Goal: Task Accomplishment & Management: Manage account settings

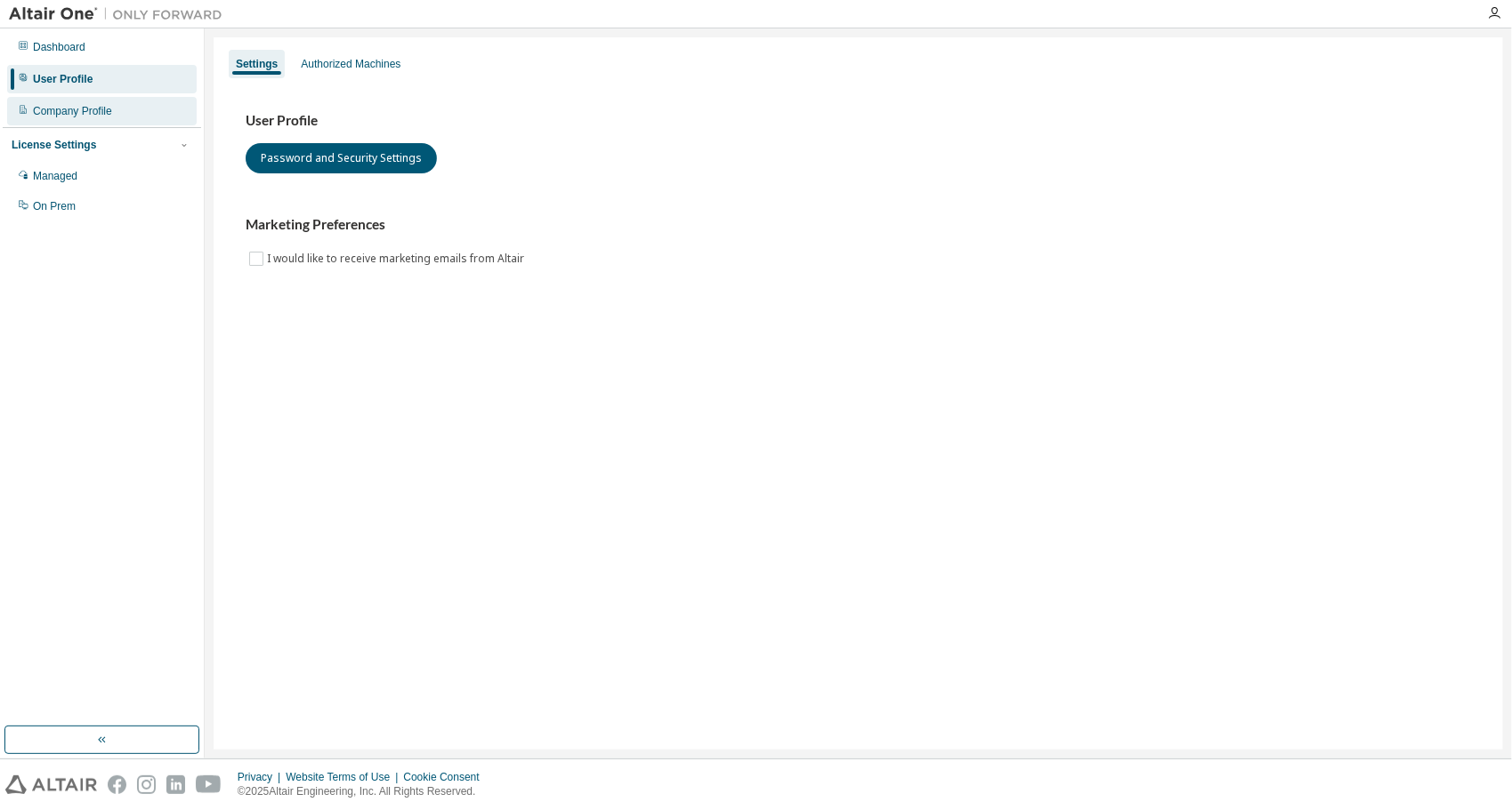
click at [86, 106] on div "Company Profile" at bounding box center [72, 110] width 79 height 14
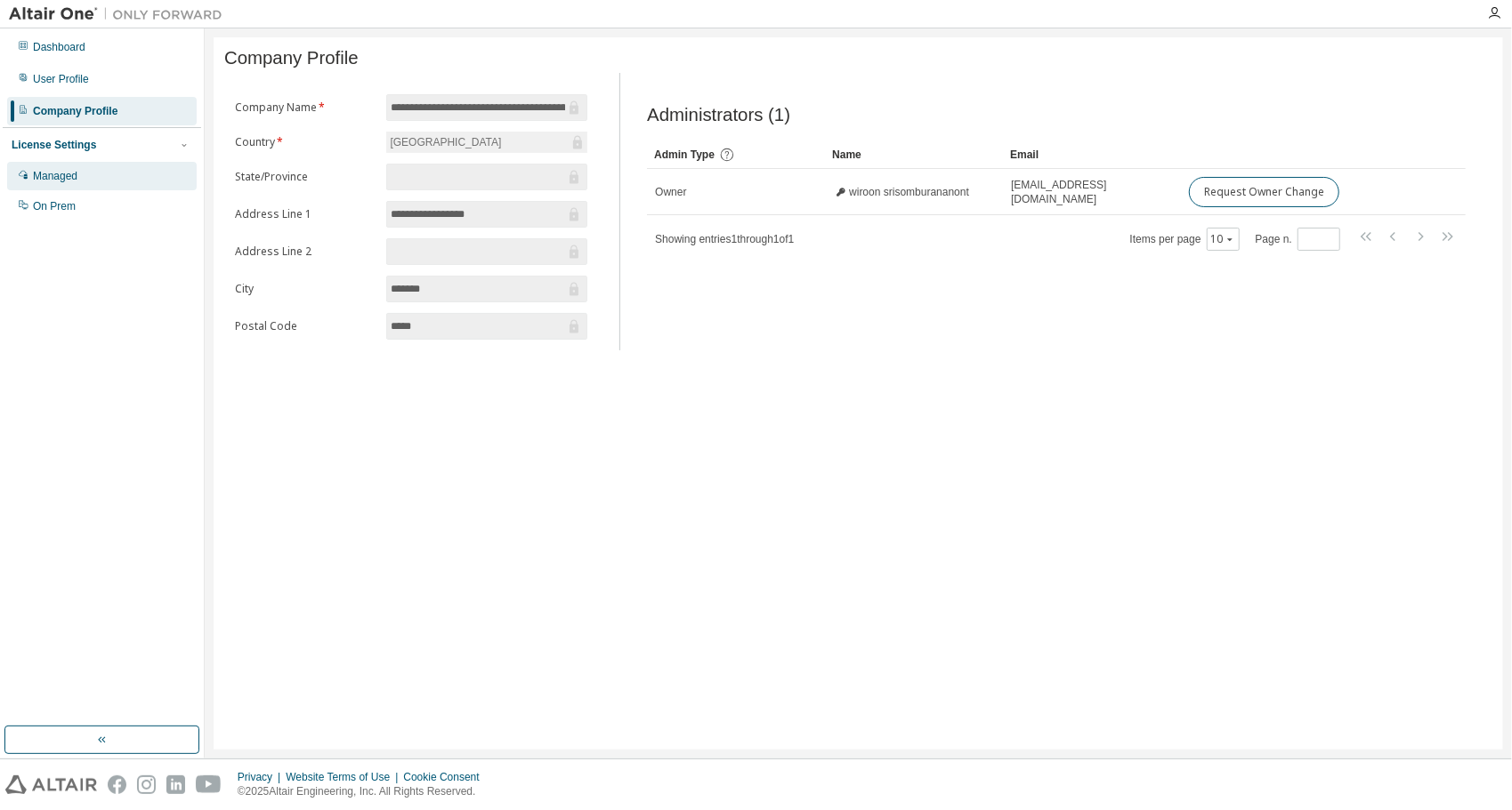
click at [108, 172] on div "Managed" at bounding box center [101, 176] width 189 height 29
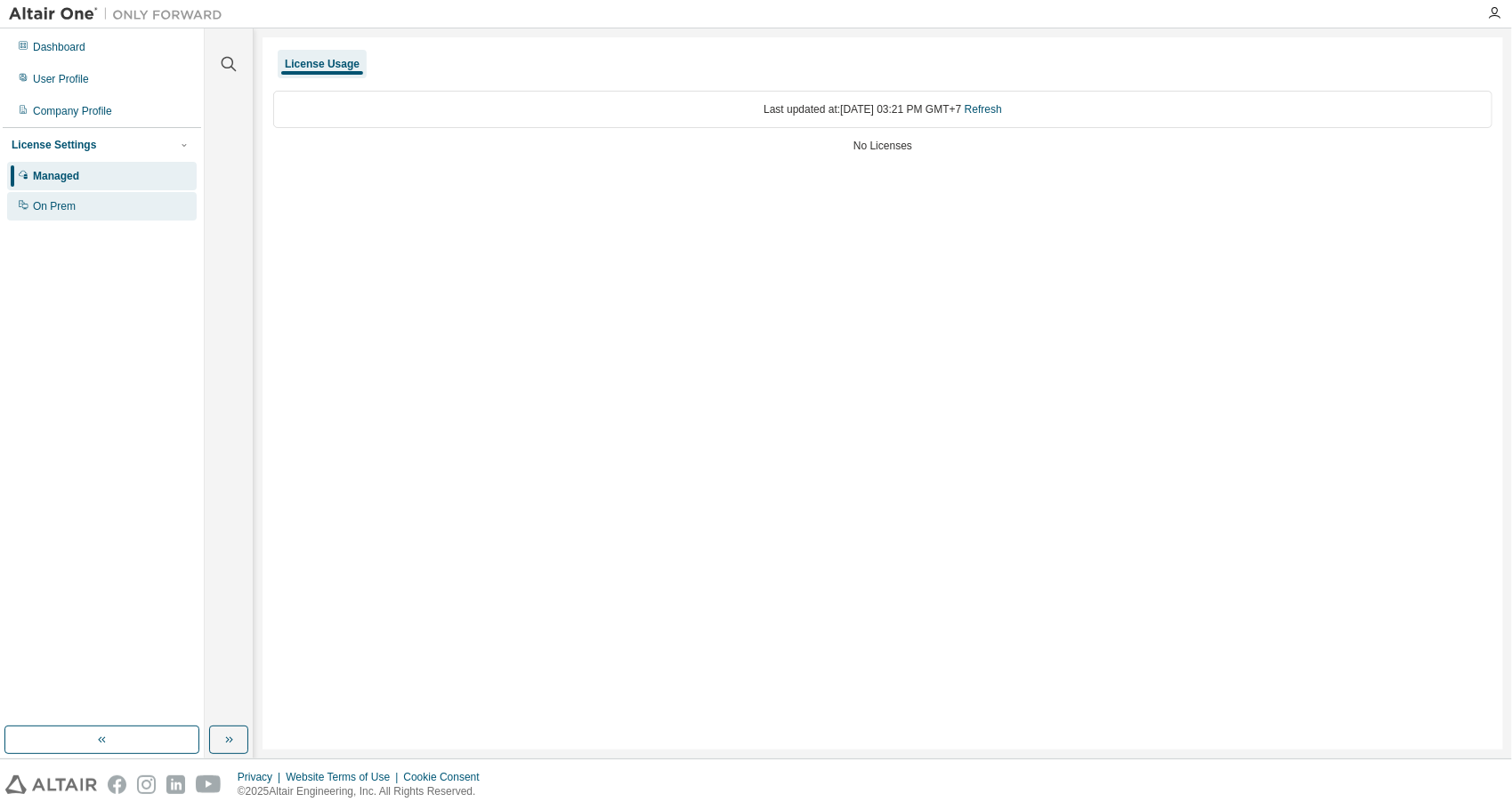
click at [79, 212] on div "On Prem" at bounding box center [101, 206] width 189 height 29
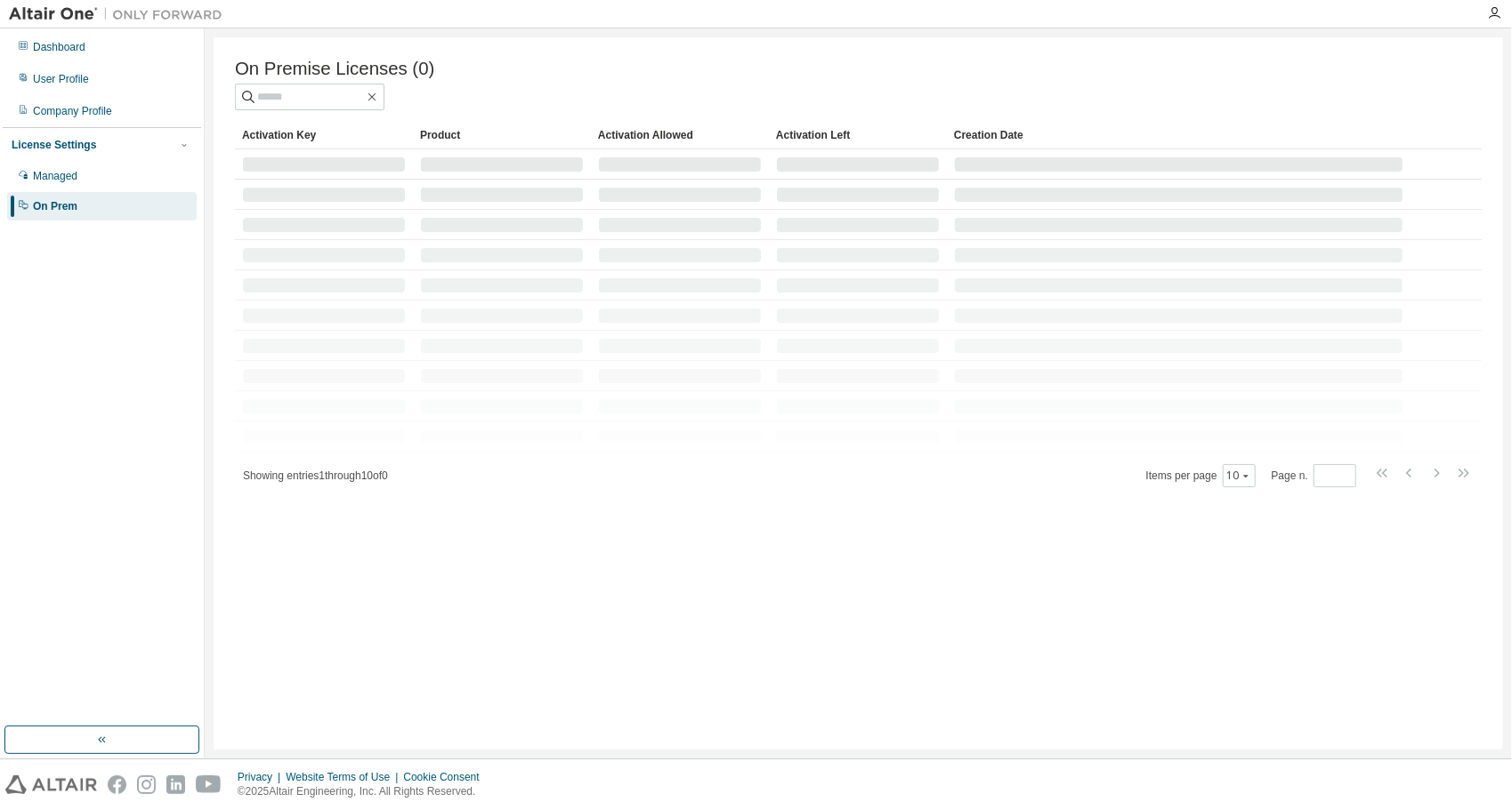
click at [567, 87] on div at bounding box center [858, 97] width 1247 height 27
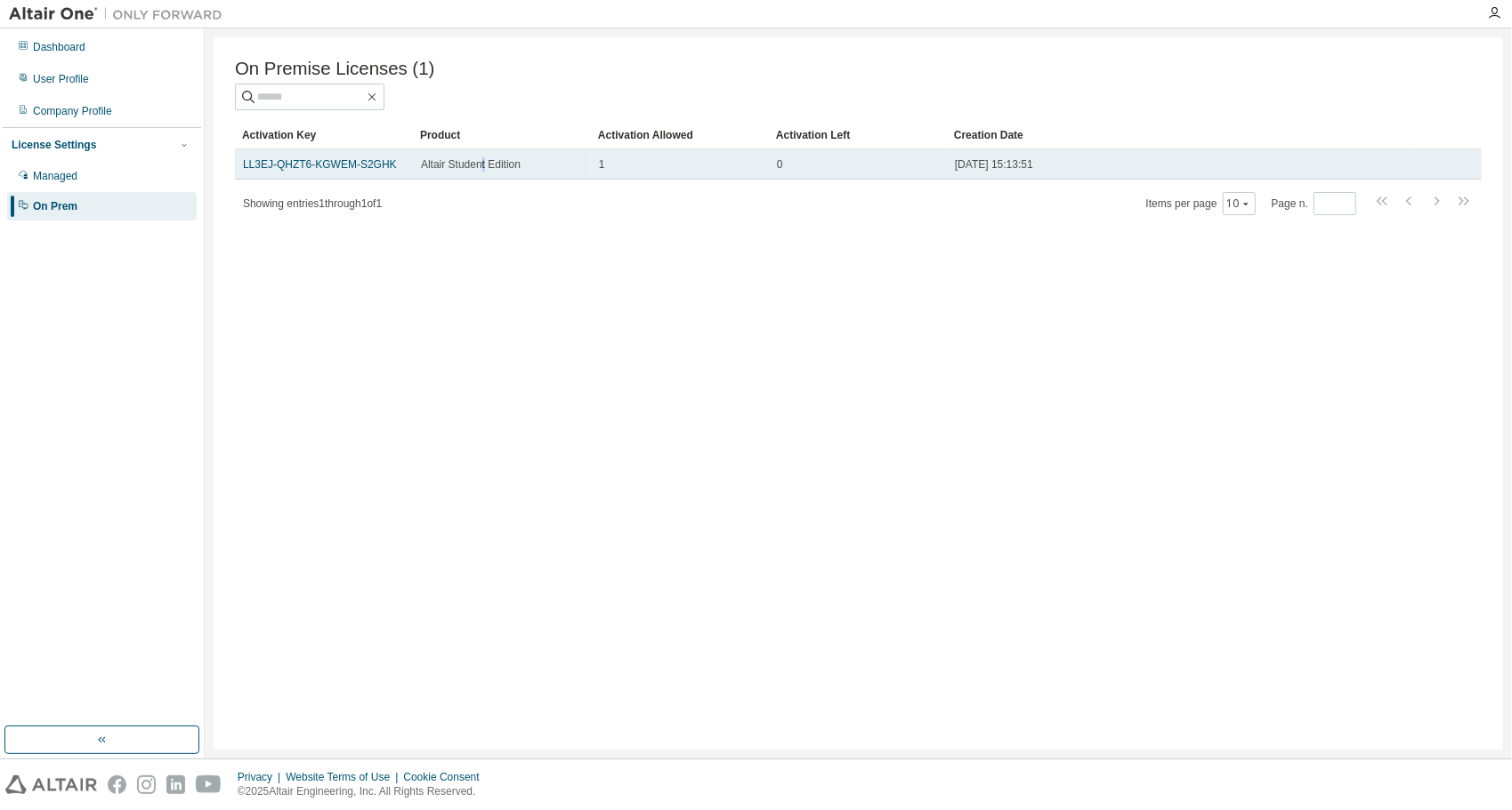
drag, startPoint x: 573, startPoint y: 160, endPoint x: 484, endPoint y: 161, distance: 89.0
click at [484, 161] on td "Altair Student Edition" at bounding box center [501, 164] width 178 height 30
drag, startPoint x: 484, startPoint y: 161, endPoint x: 453, endPoint y: 165, distance: 31.3
click at [347, 165] on link "LL3EJ-QHZT6-KGWEM-S2GHK" at bounding box center [320, 164] width 154 height 12
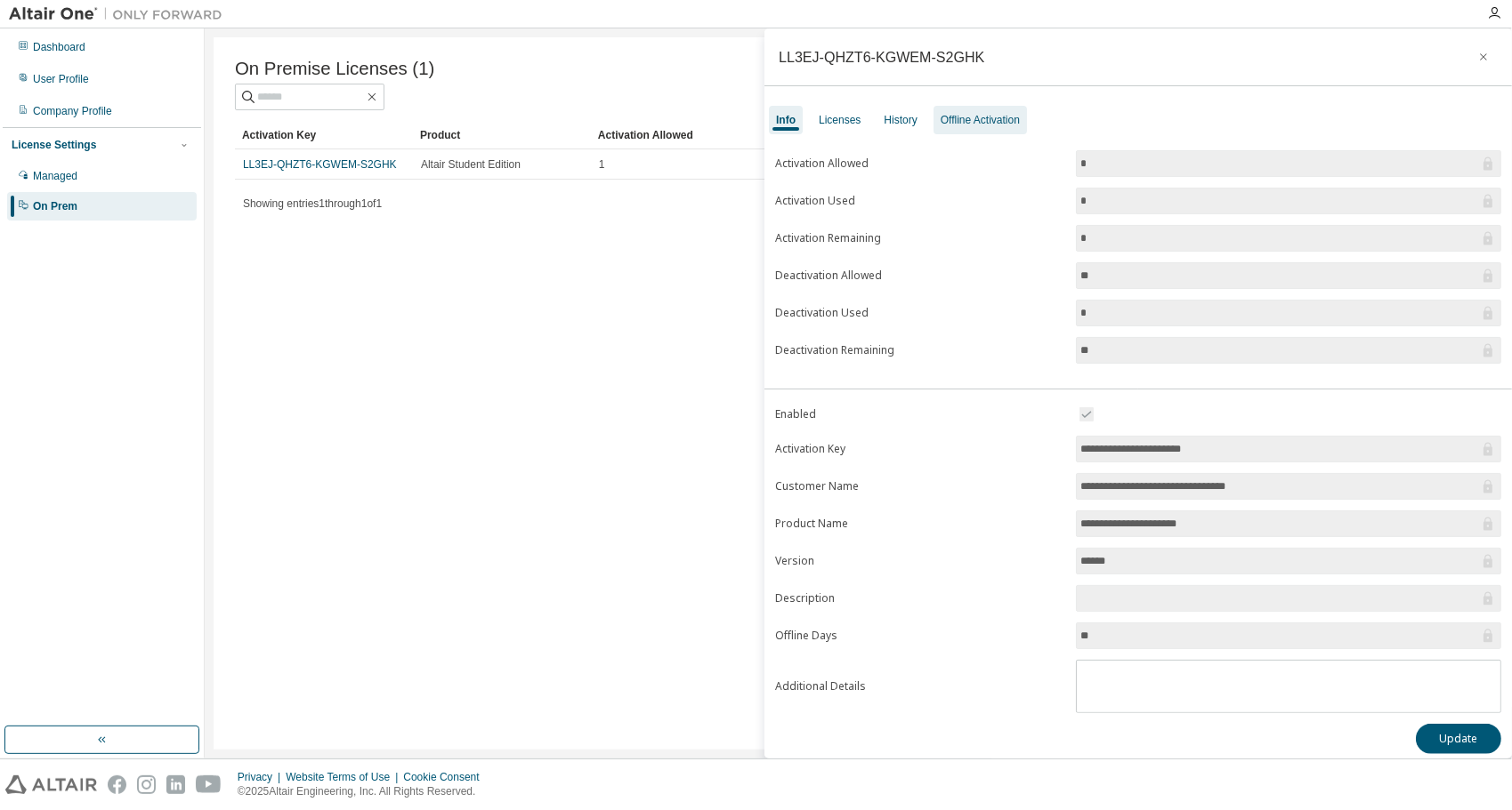
click at [987, 118] on div "Offline Activation" at bounding box center [979, 120] width 79 height 14
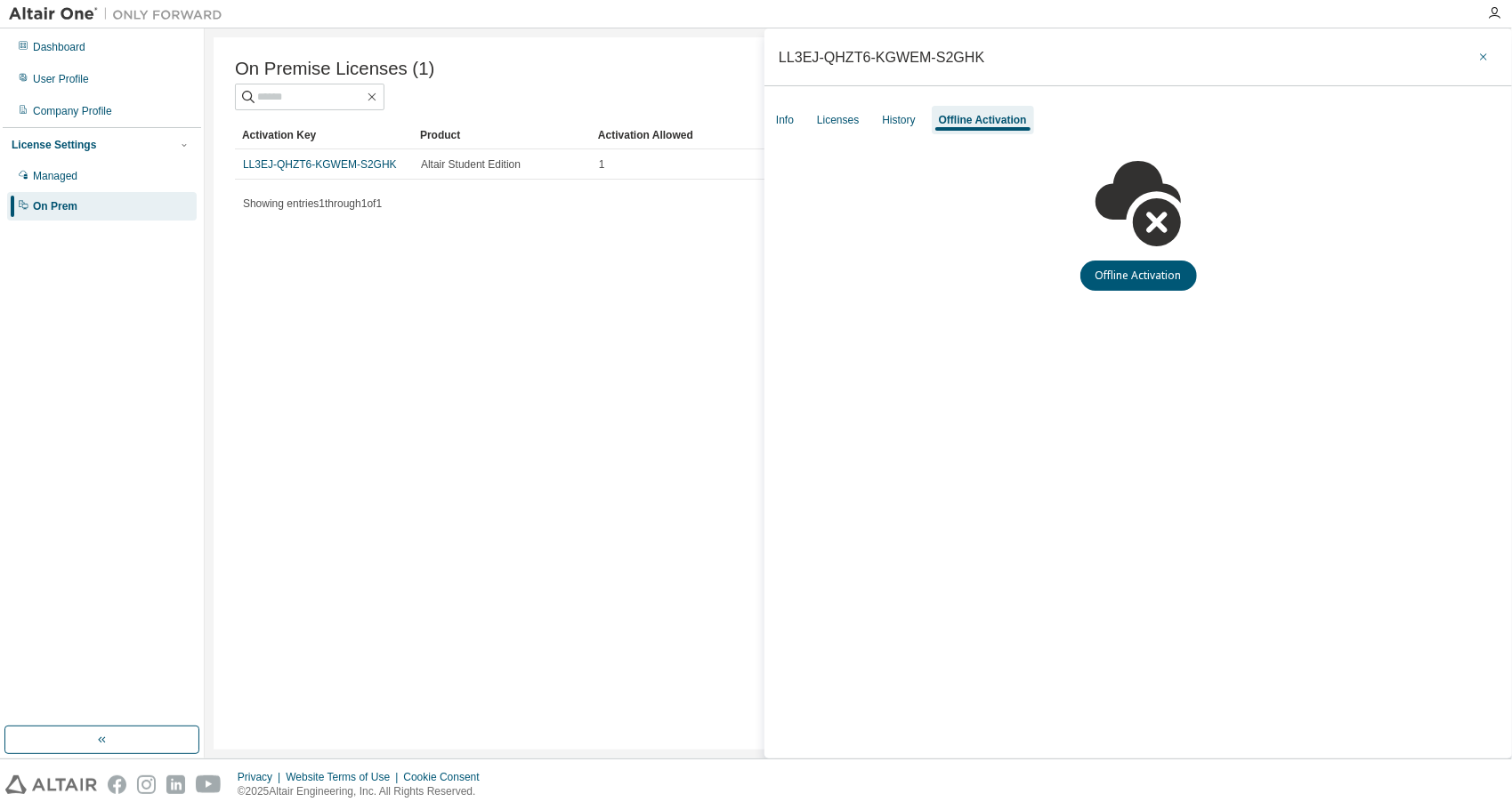
click at [1478, 51] on icon "button" at bounding box center [1483, 56] width 12 height 14
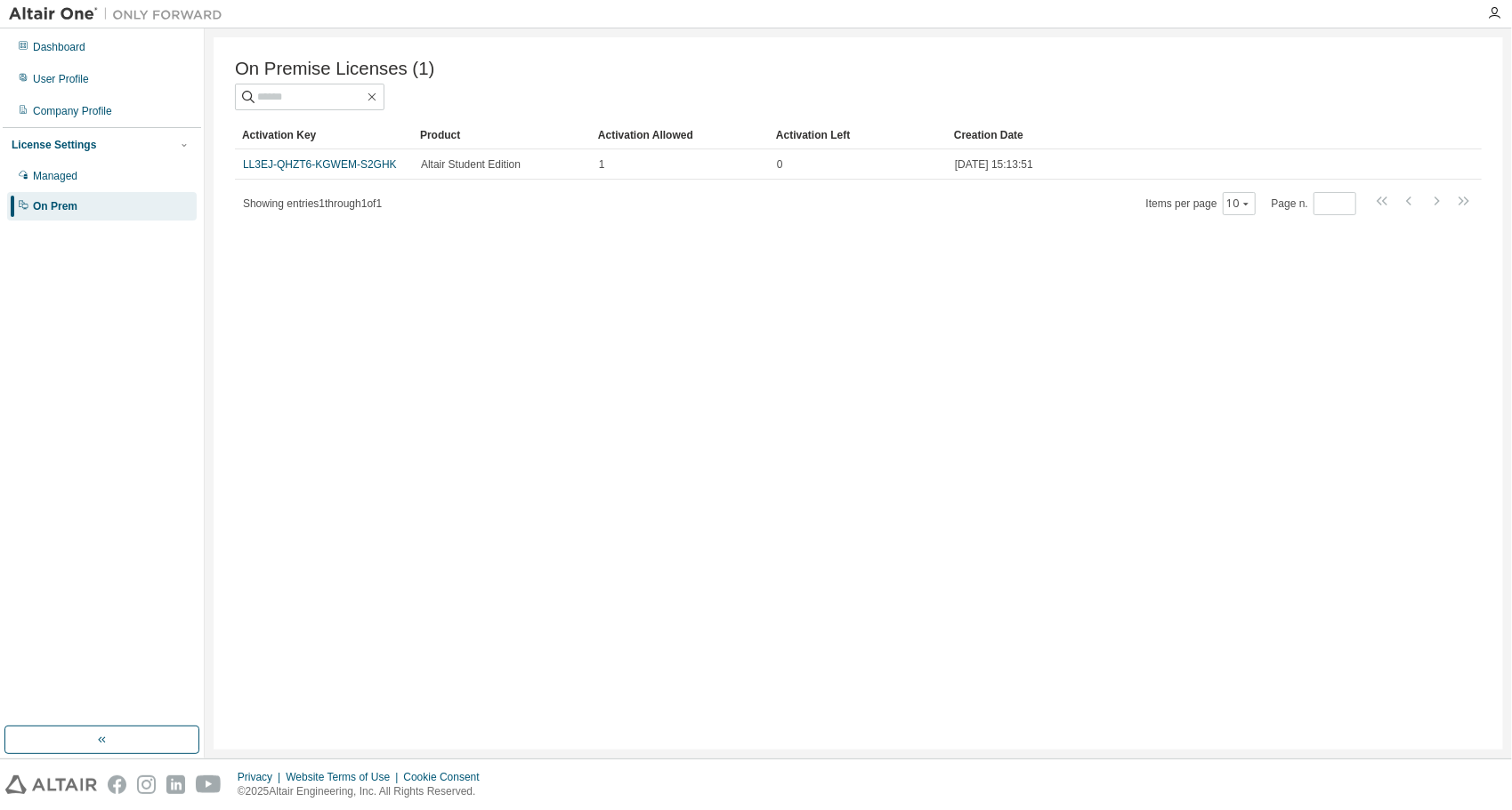
drag, startPoint x: 923, startPoint y: 164, endPoint x: 708, endPoint y: 253, distance: 232.7
click at [708, 253] on div "On Premise Licenses (1) Clear Load Save Save As Field Operator Value Select fil…" at bounding box center [859, 394] width 1289 height 713
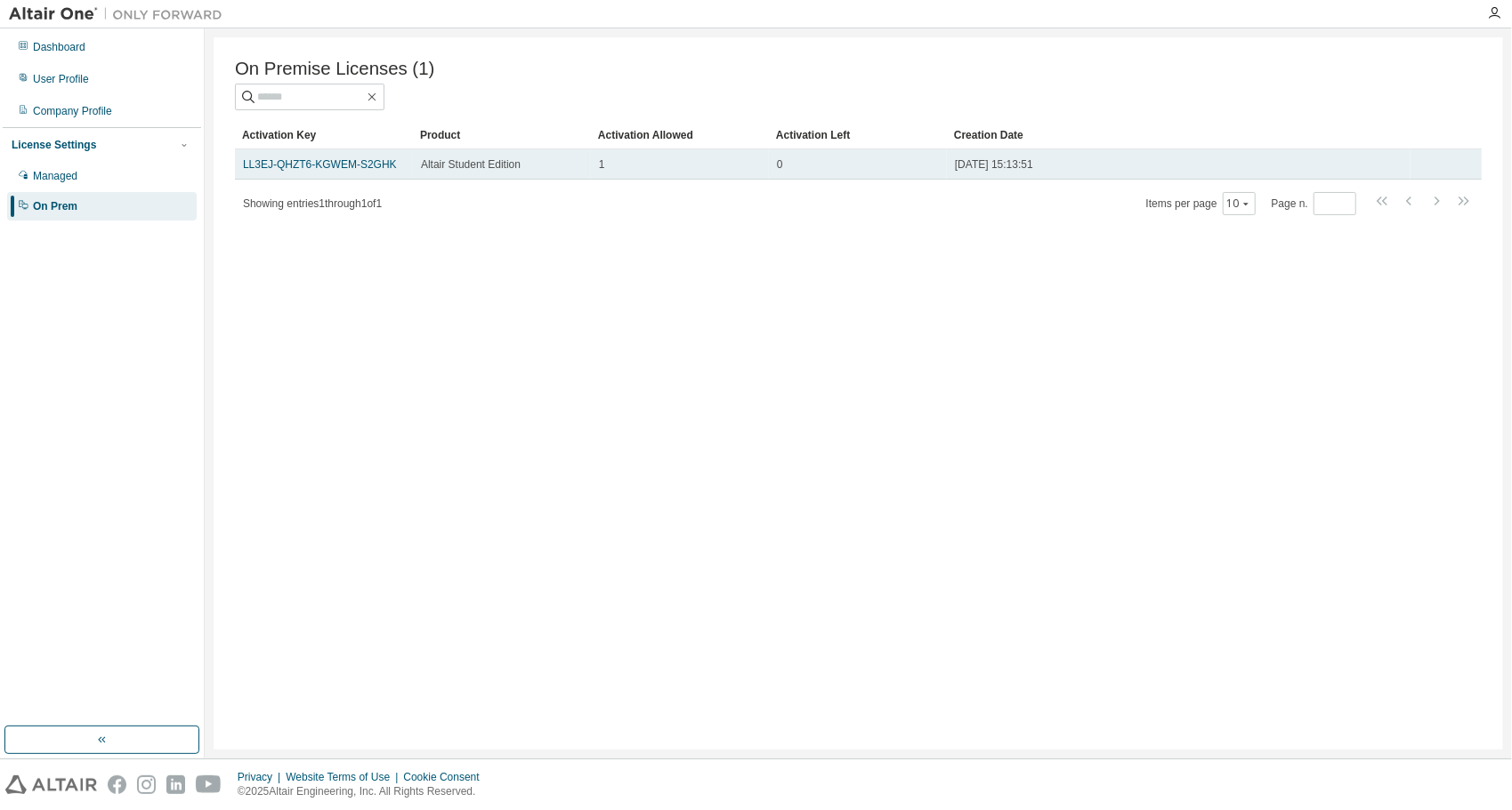
click at [443, 171] on span "Altair Student Edition" at bounding box center [471, 164] width 100 height 14
click at [362, 171] on link "LL3EJ-QHZT6-KGWEM-S2GHK" at bounding box center [320, 164] width 154 height 12
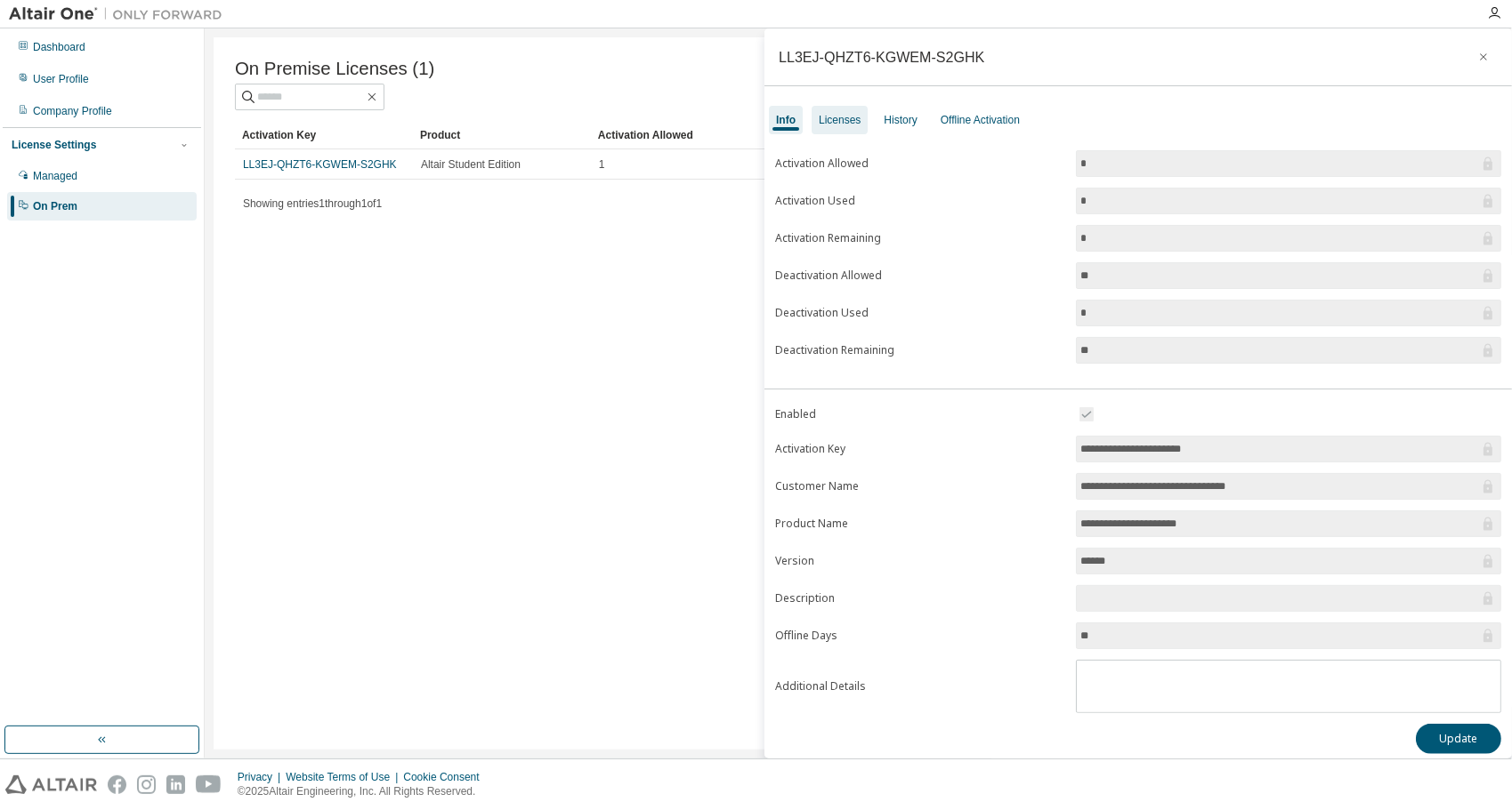
click at [835, 118] on div "Licenses" at bounding box center [840, 120] width 42 height 14
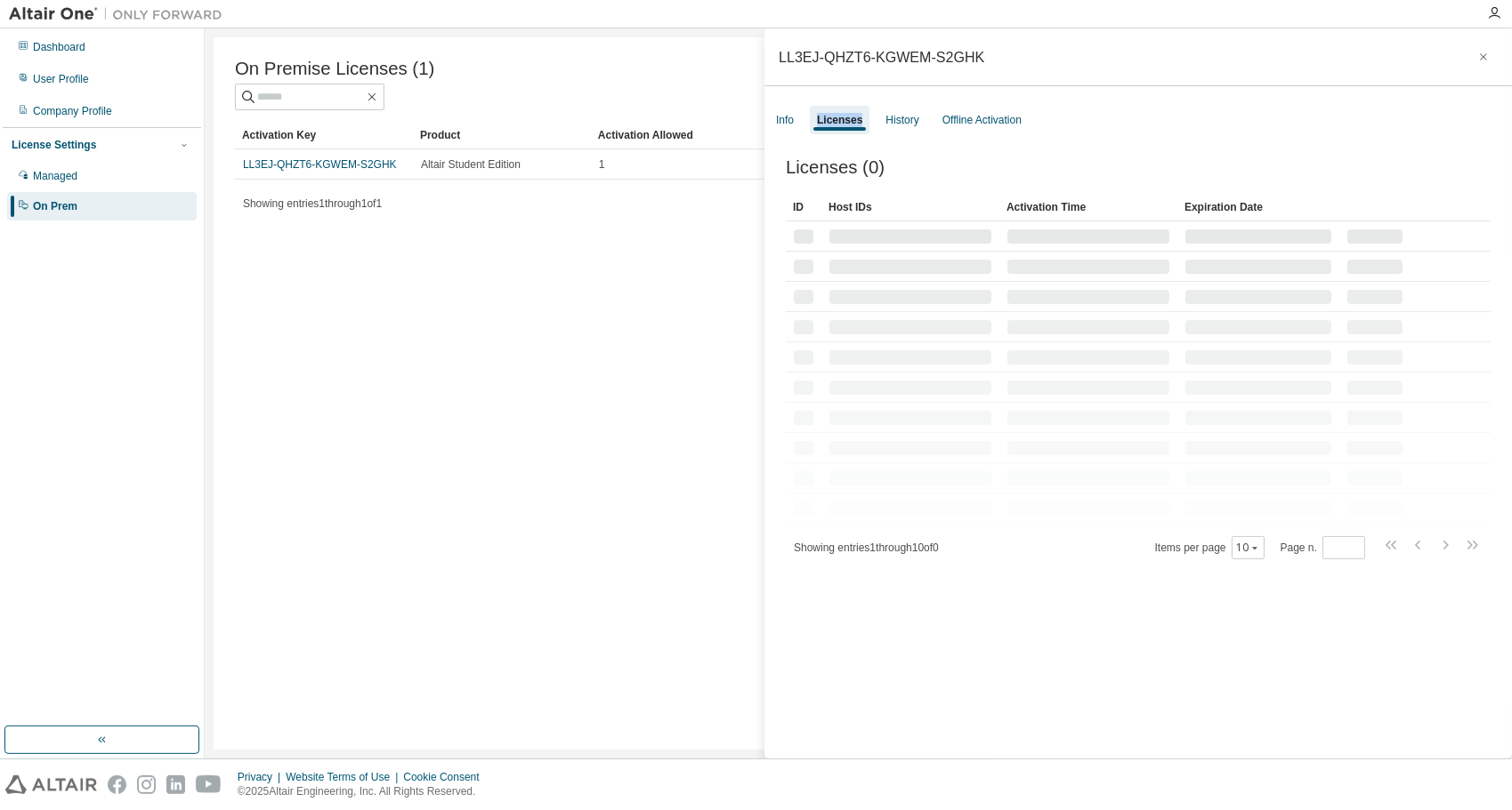
click at [835, 118] on div "Licenses" at bounding box center [840, 120] width 46 height 14
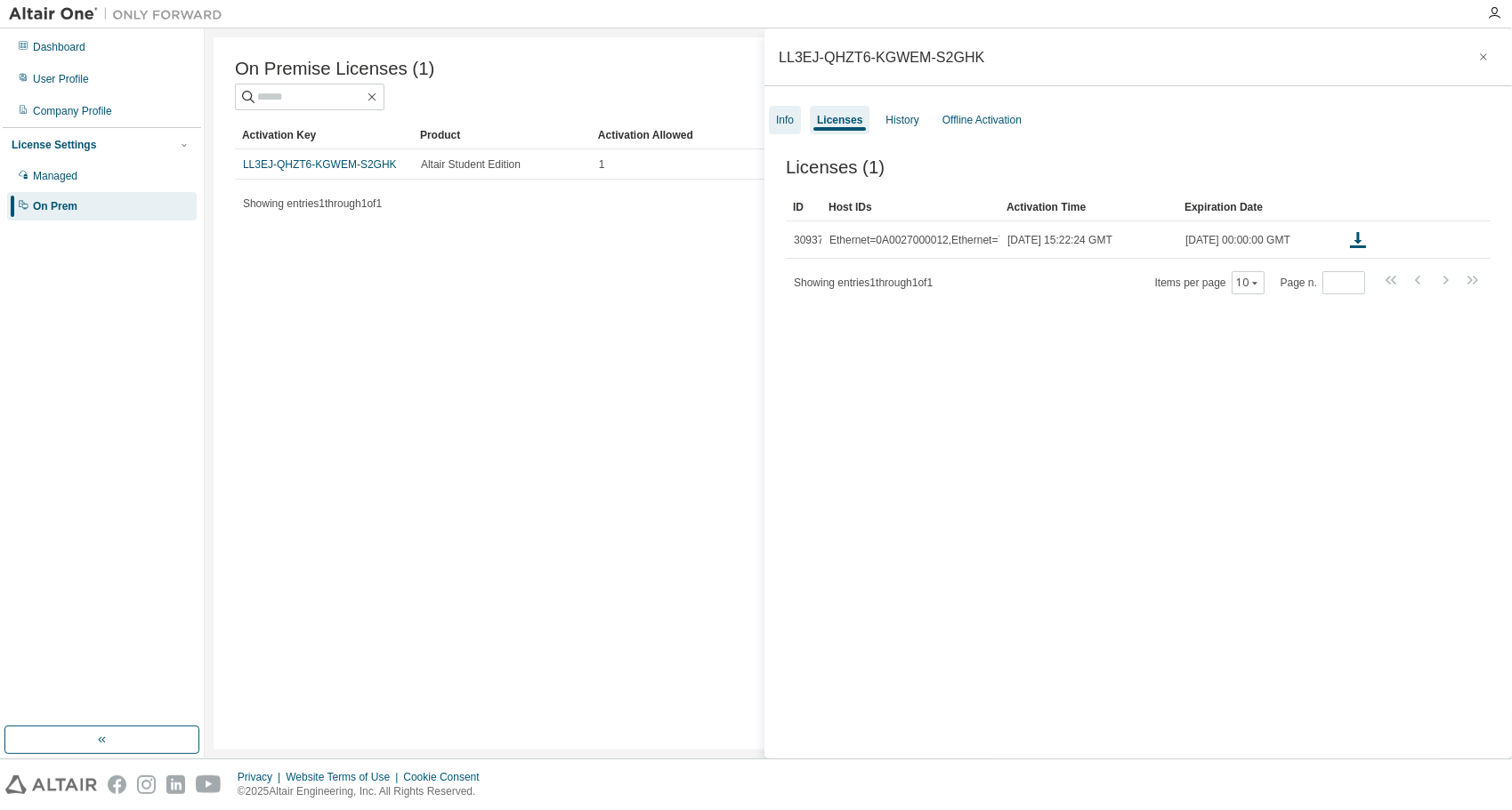
drag, startPoint x: 835, startPoint y: 118, endPoint x: 783, endPoint y: 125, distance: 52.5
click at [783, 125] on div "Info" at bounding box center [785, 120] width 18 height 14
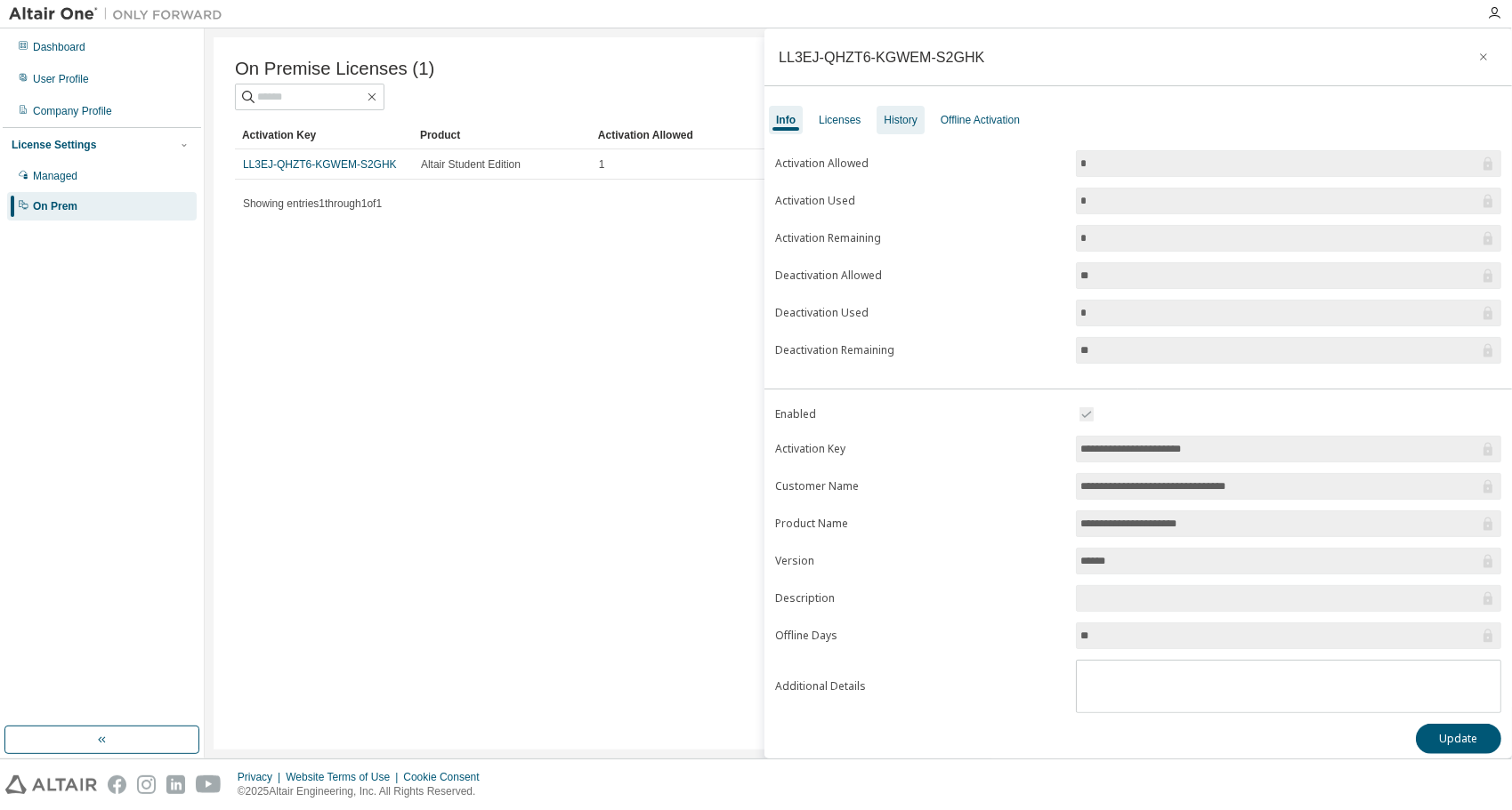
click at [890, 126] on div "History" at bounding box center [901, 120] width 48 height 29
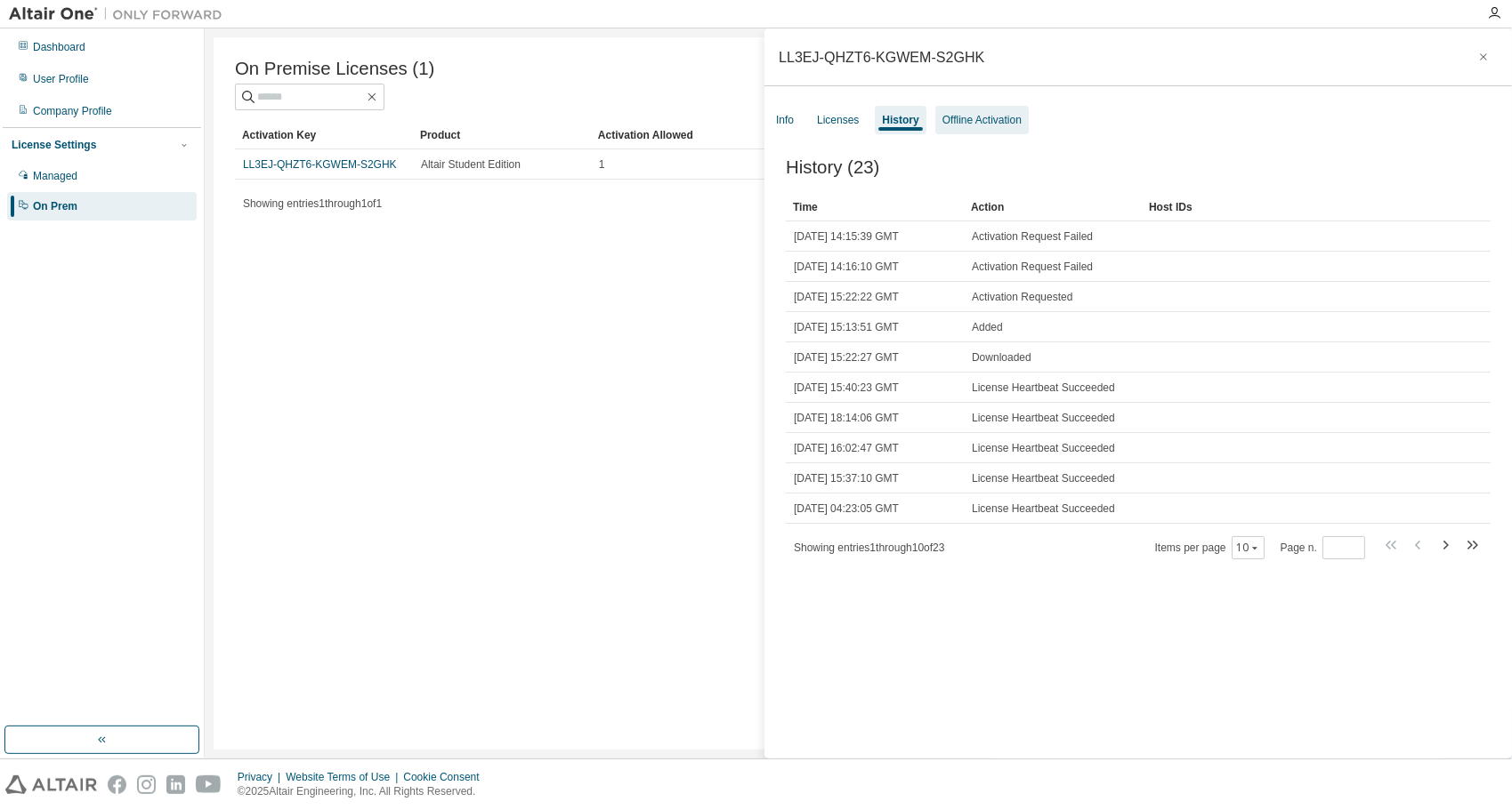
click at [963, 123] on div "Offline Activation" at bounding box center [981, 120] width 79 height 14
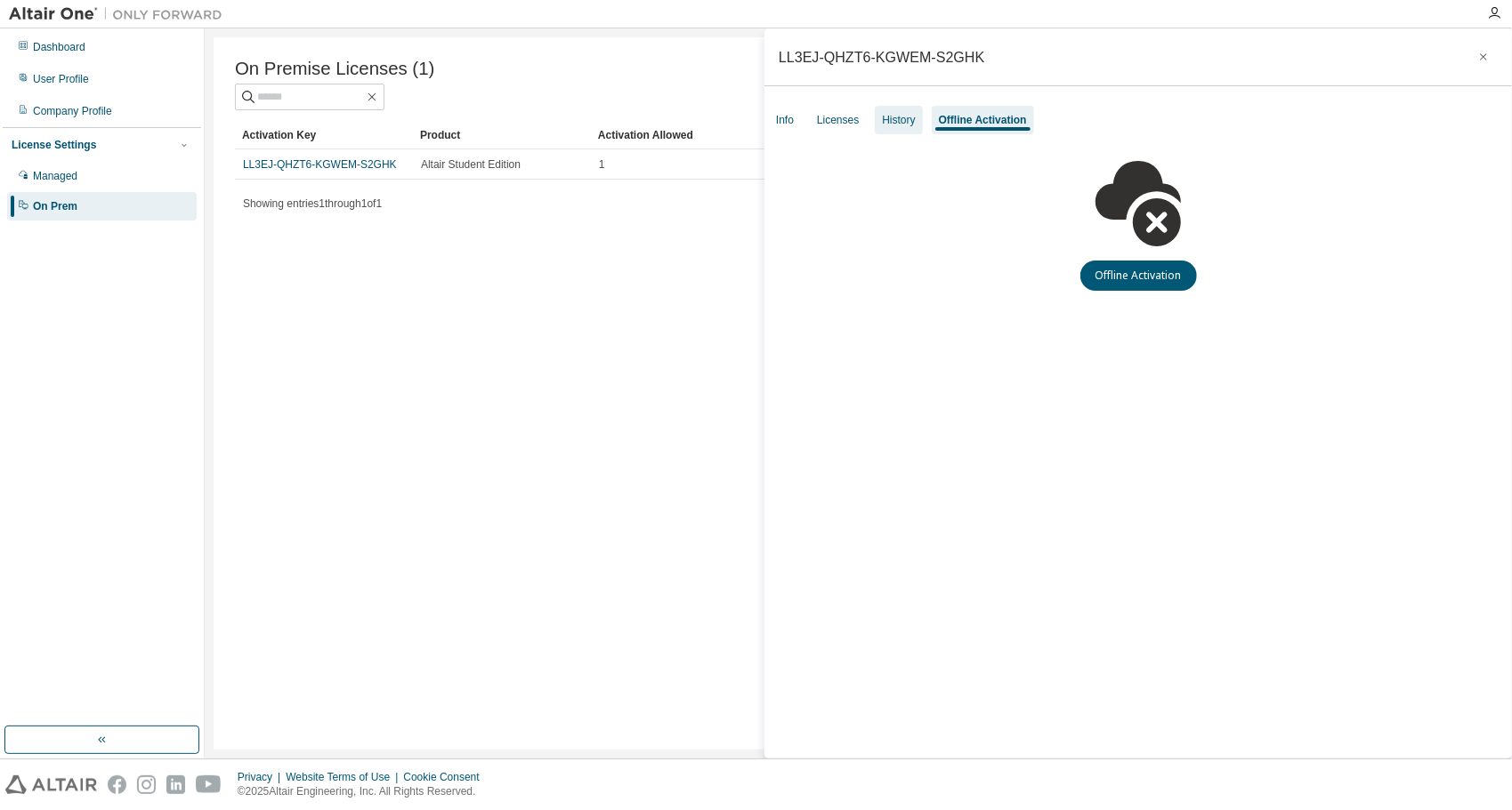
click at [888, 121] on div "History" at bounding box center [898, 120] width 33 height 14
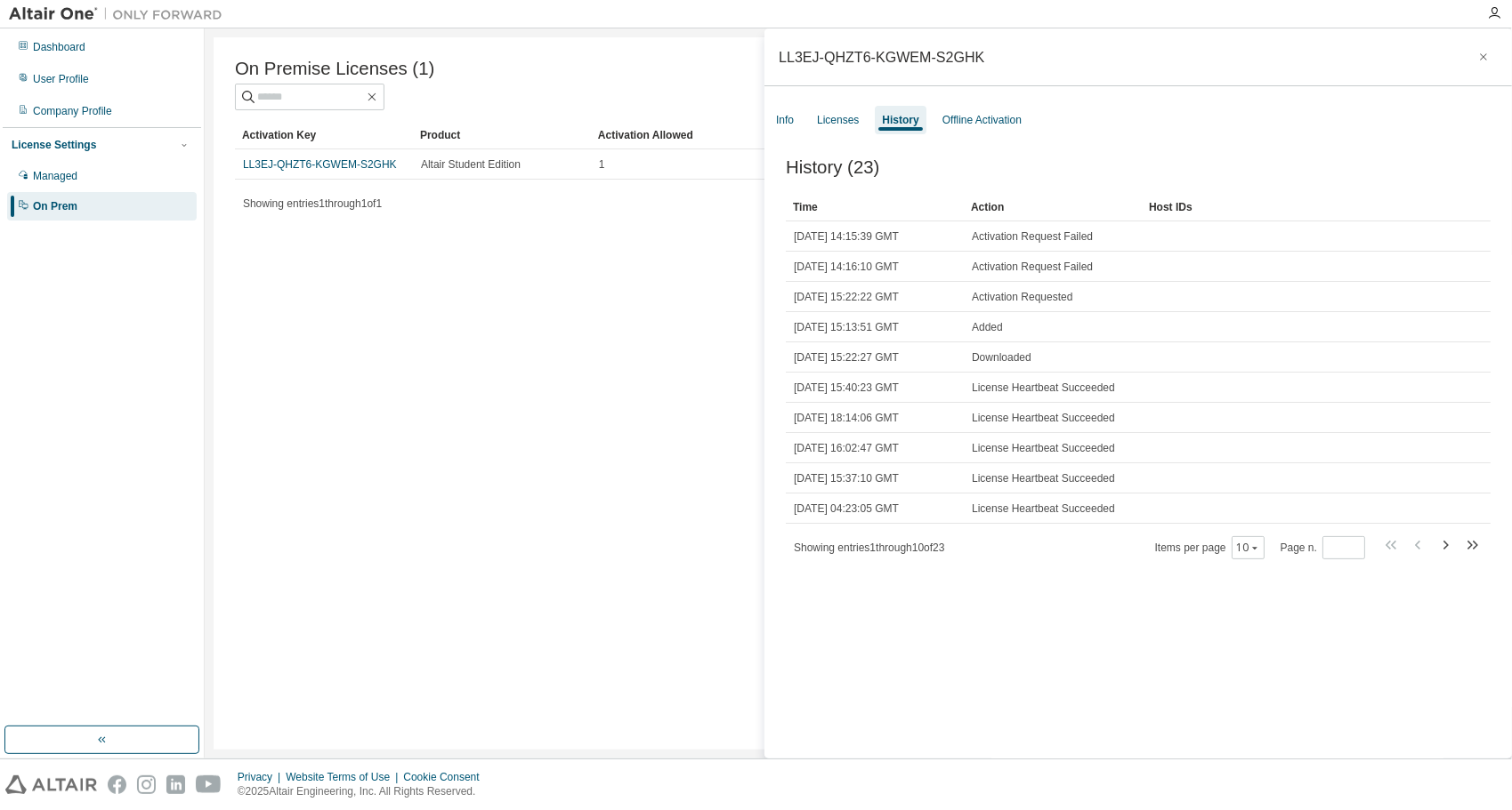
click at [809, 124] on div "Info Licenses History Offline Activation" at bounding box center [1138, 120] width 747 height 32
click at [794, 118] on div "Info" at bounding box center [785, 120] width 18 height 14
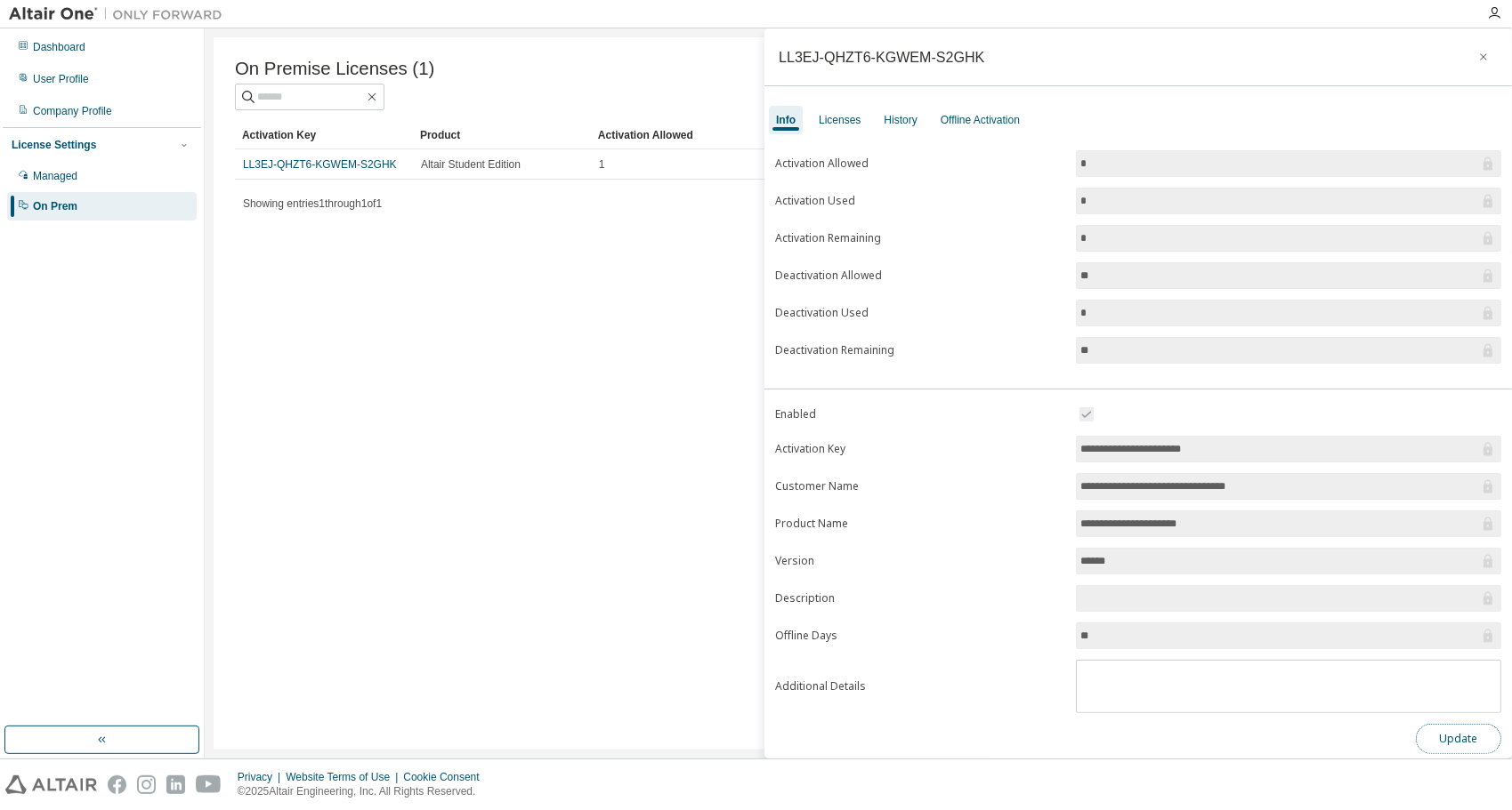
click at [1438, 725] on button "Update" at bounding box center [1459, 740] width 86 height 30
click at [1427, 724] on button "Update" at bounding box center [1459, 740] width 86 height 30
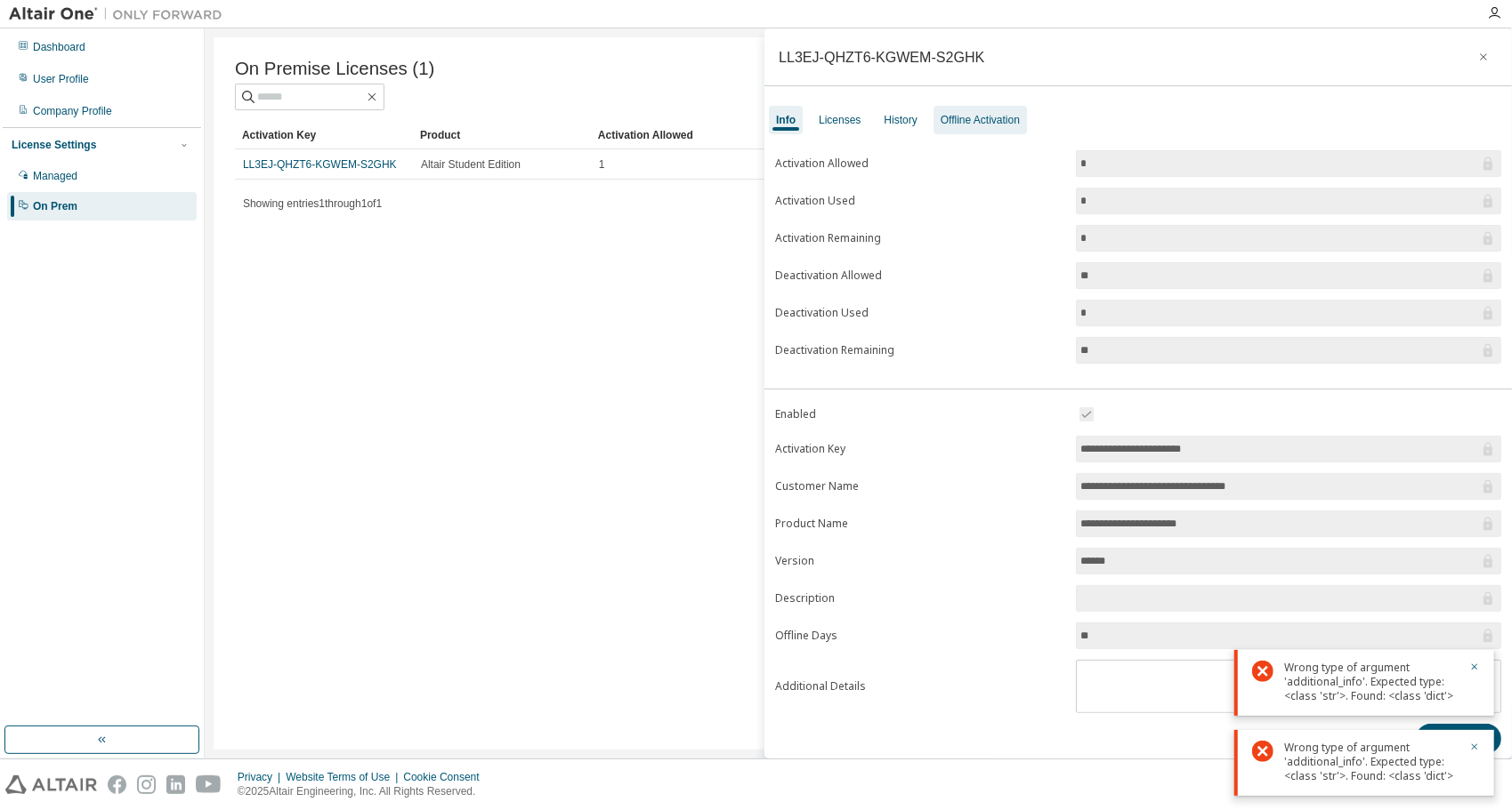
click at [1005, 126] on div "Offline Activation" at bounding box center [979, 120] width 79 height 14
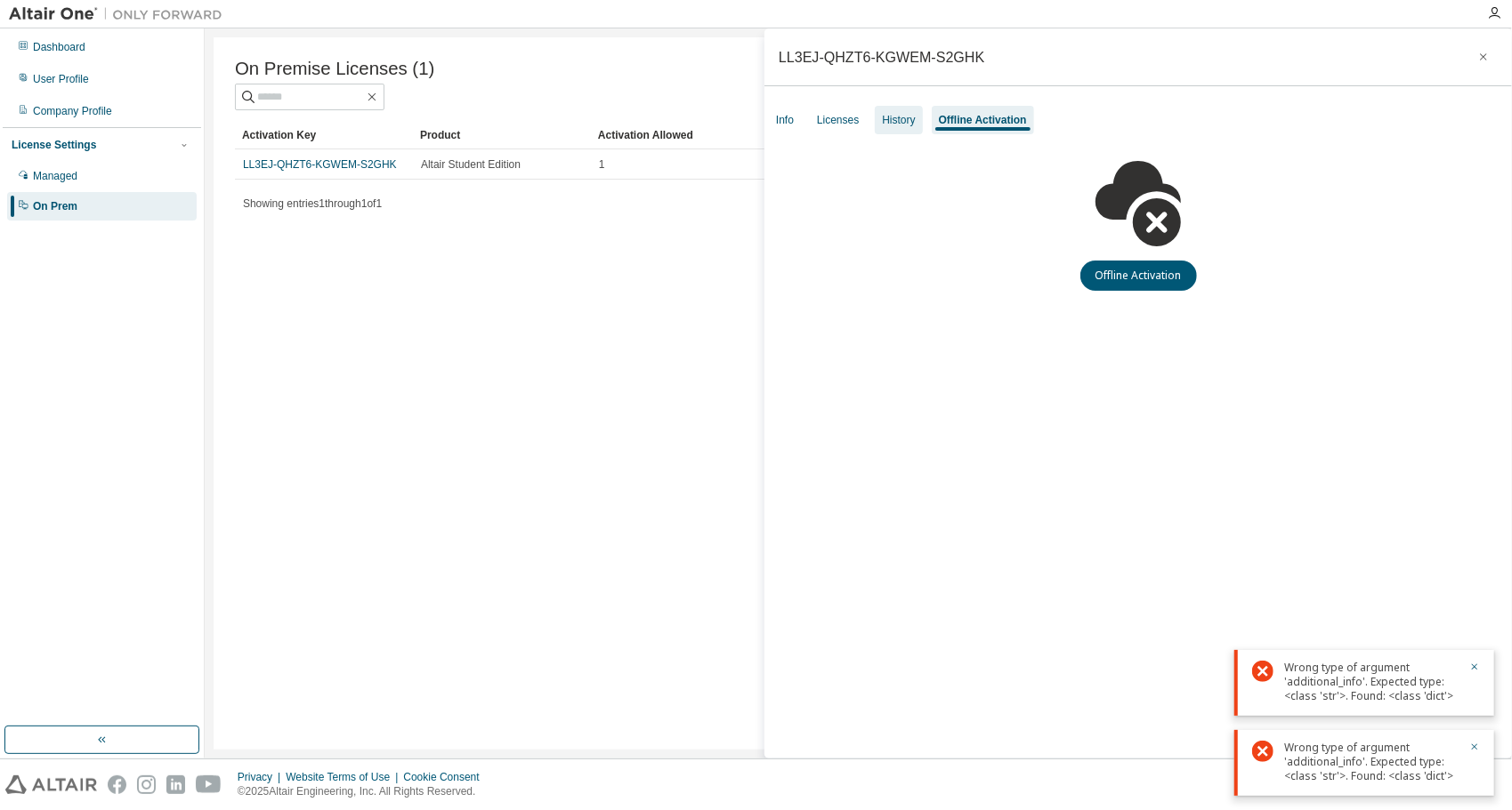
click at [911, 118] on div "History" at bounding box center [898, 120] width 33 height 14
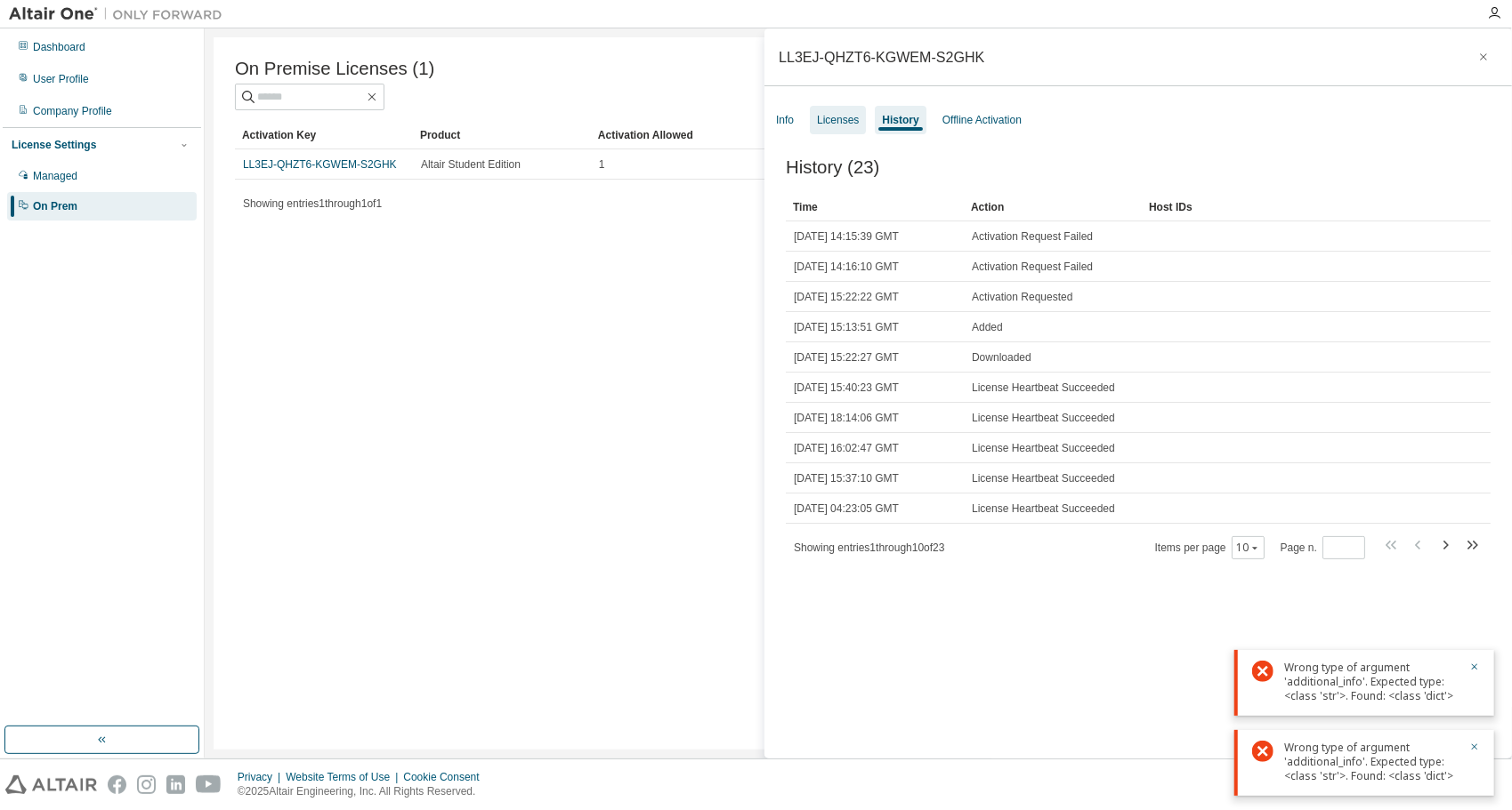
click at [843, 119] on div "Licenses" at bounding box center [838, 120] width 42 height 14
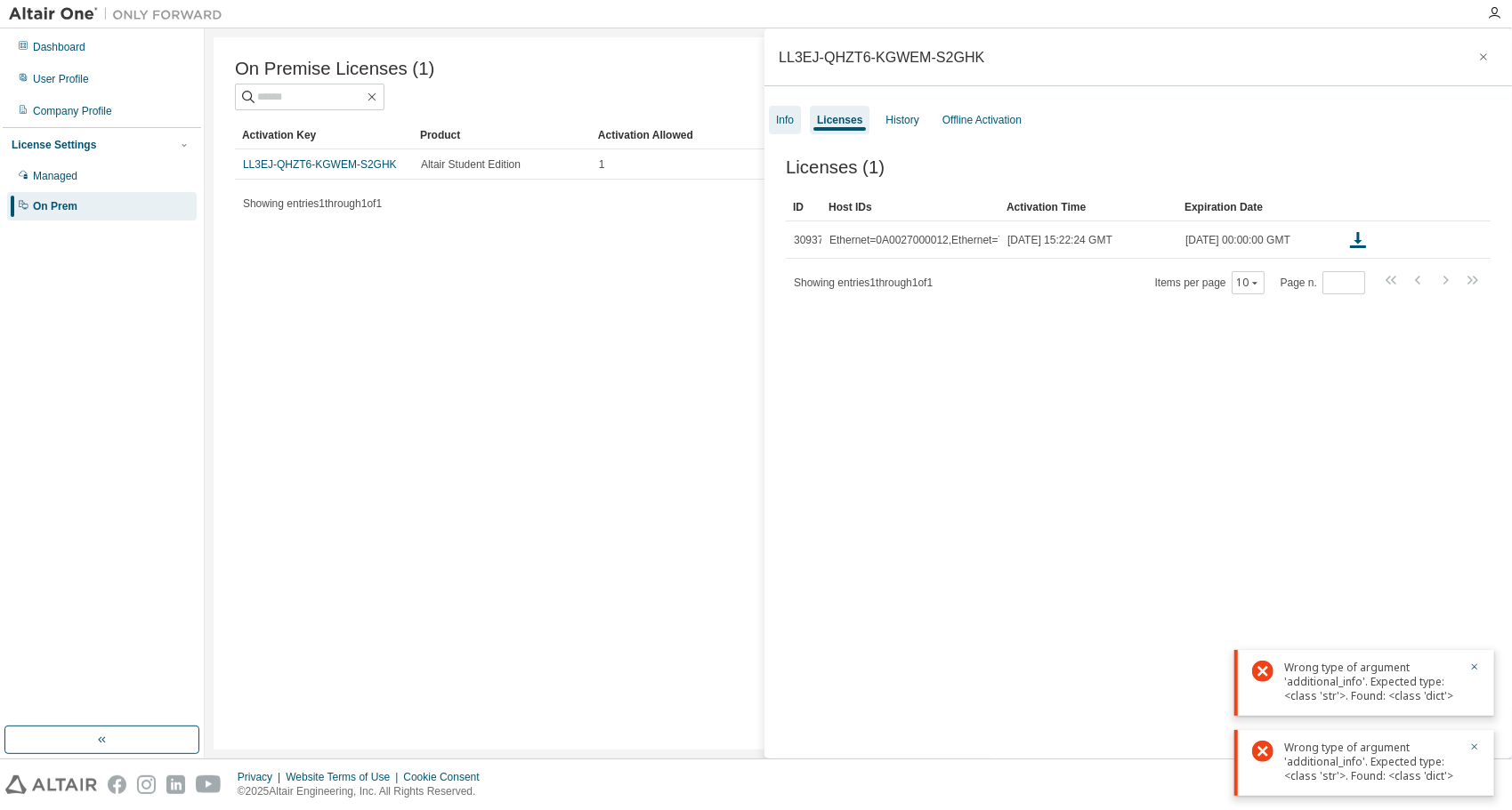
click at [790, 118] on div "Info" at bounding box center [785, 120] width 18 height 14
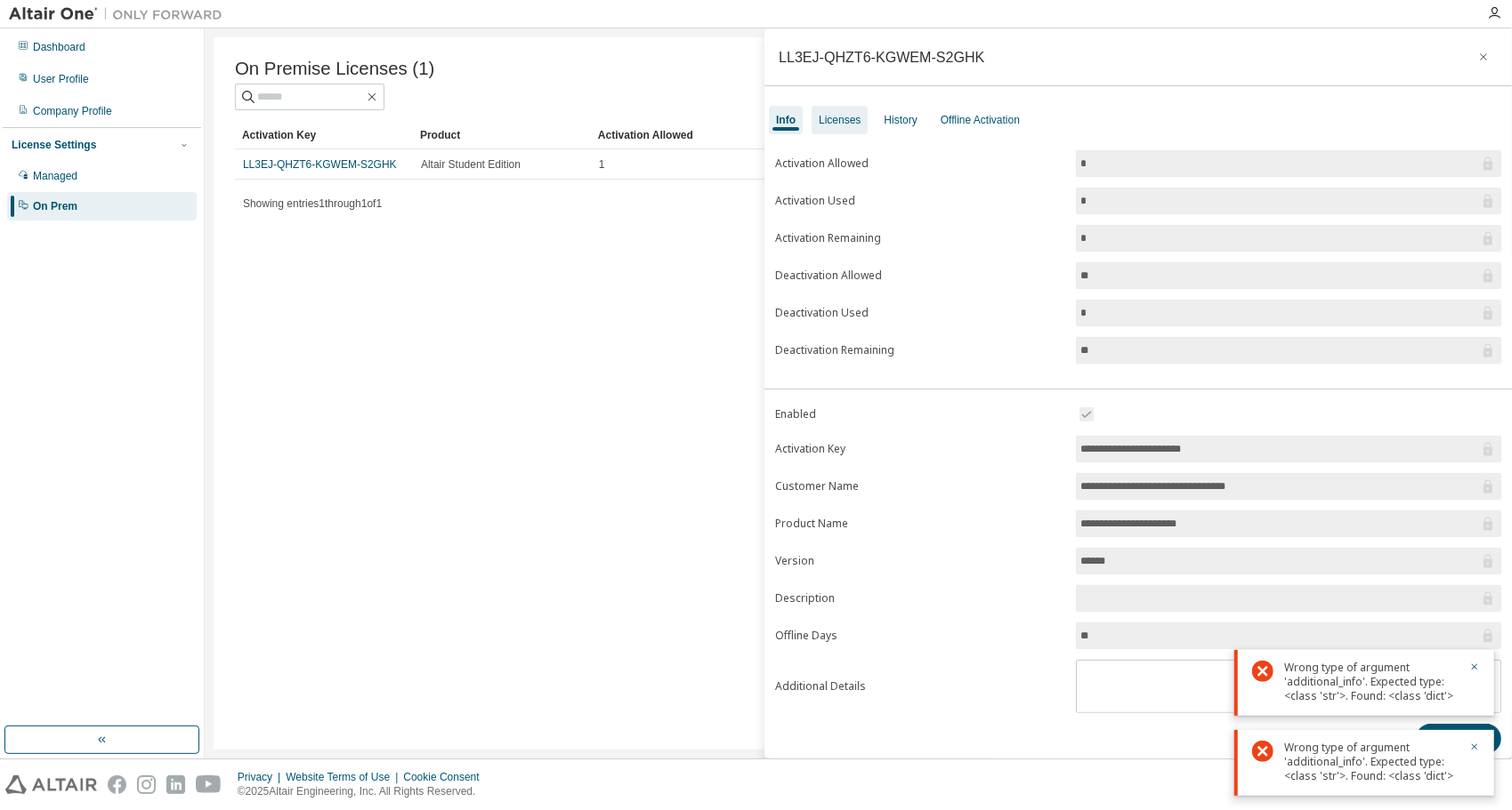
click at [821, 118] on div "Licenses" at bounding box center [840, 120] width 42 height 14
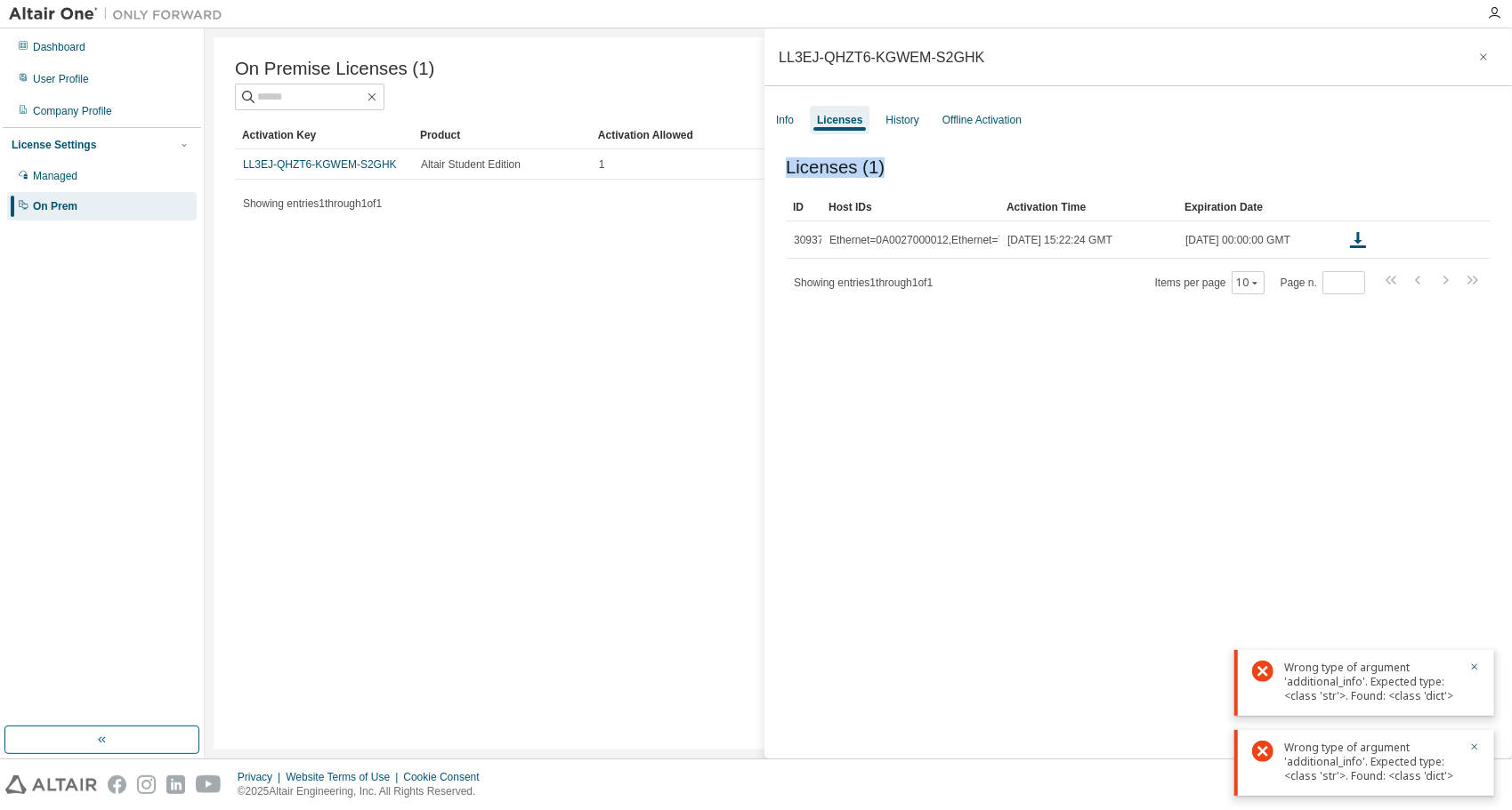
drag, startPoint x: 1467, startPoint y: 245, endPoint x: 1362, endPoint y: 377, distance: 168.7
click at [1362, 377] on div "Licenses (1) Clear Load Save Save As Field Operator Value Select filter Select …" at bounding box center [1138, 461] width 747 height 650
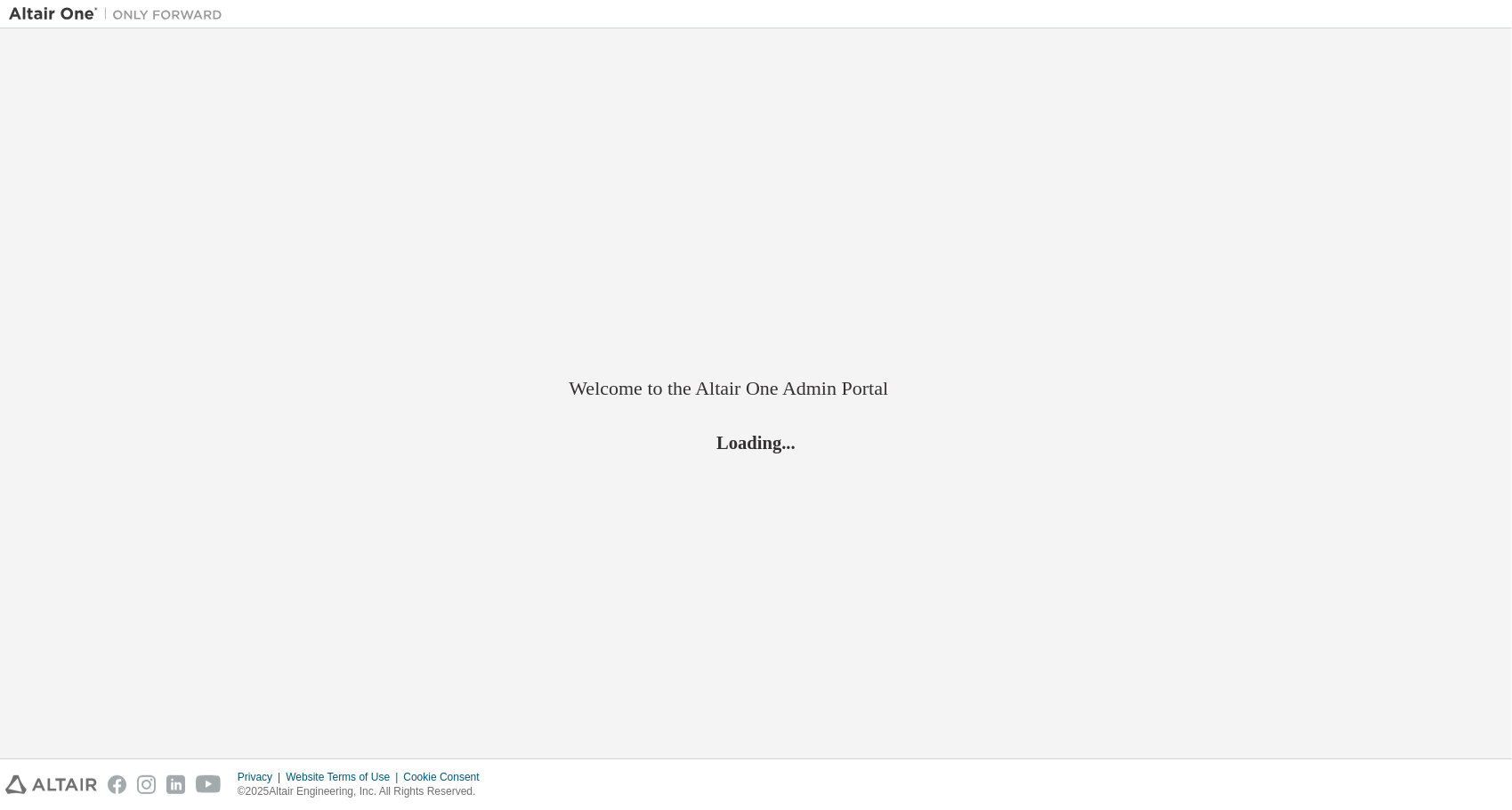
click at [750, 265] on div "Welcome to the Altair One Admin Portal Loading..." at bounding box center [755, 394] width 1494 height 713
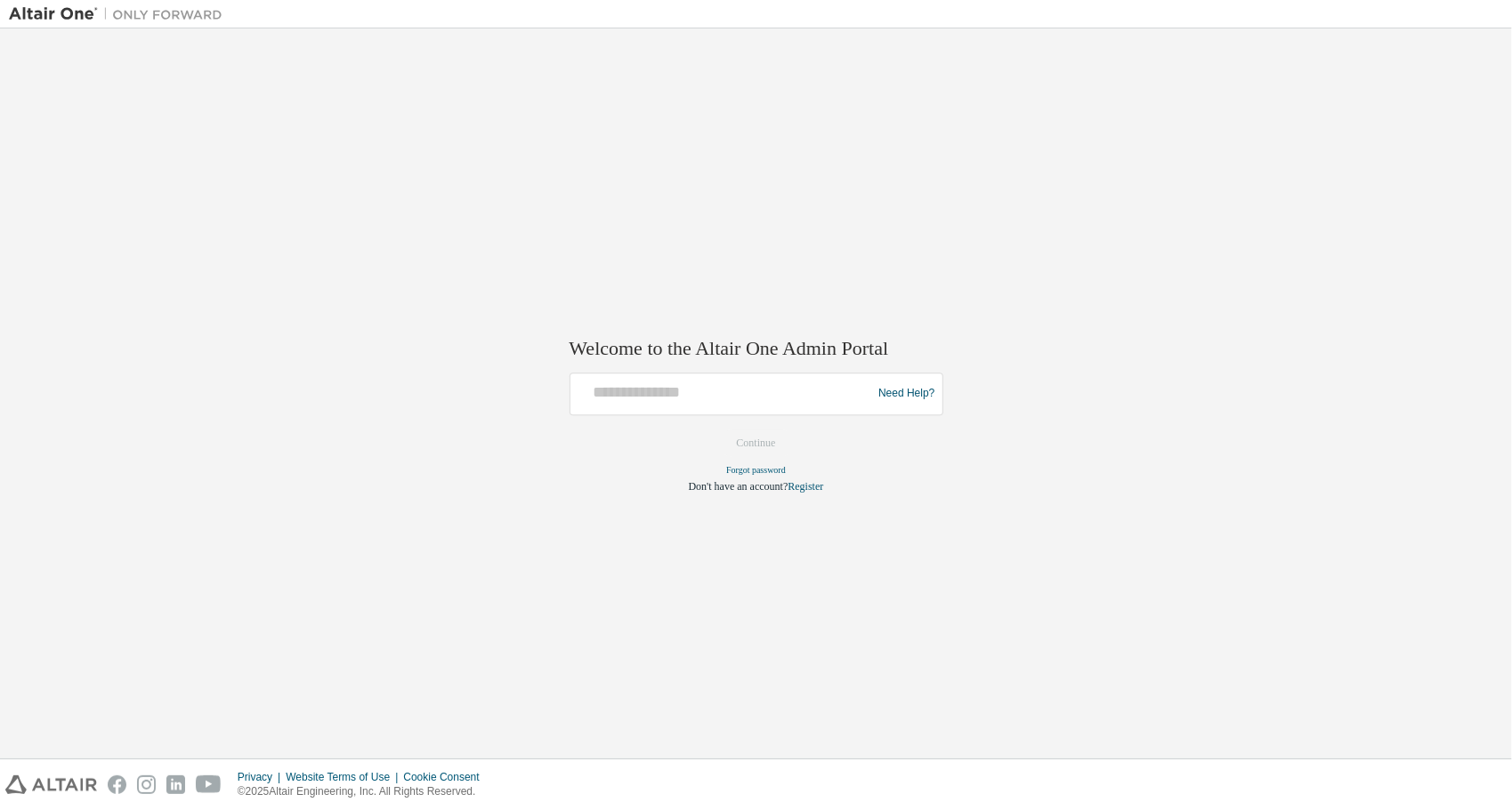
click at [649, 407] on div at bounding box center [724, 395] width 293 height 34
click at [649, 395] on input "text" at bounding box center [724, 390] width 293 height 26
type input "**********"
click at [774, 444] on button "Continue" at bounding box center [756, 443] width 76 height 27
